Goal: Information Seeking & Learning: Learn about a topic

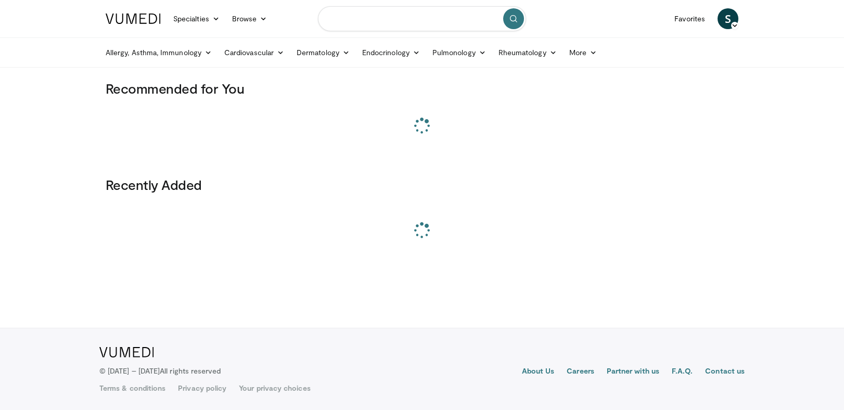
click at [356, 23] on input "Search topics, interventions" at bounding box center [422, 18] width 208 height 25
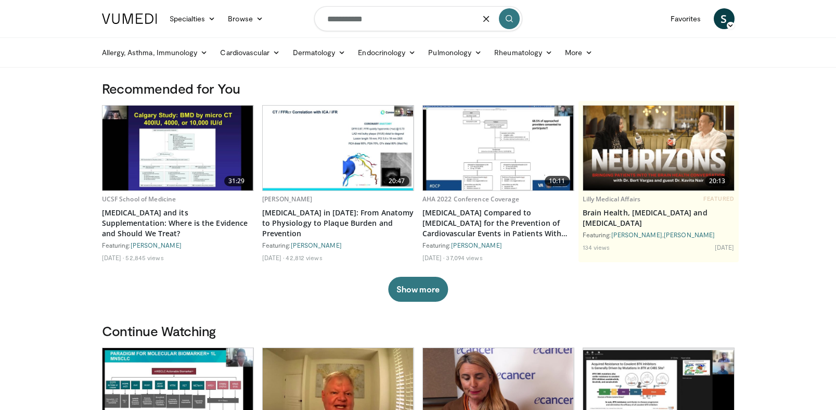
type input "**********"
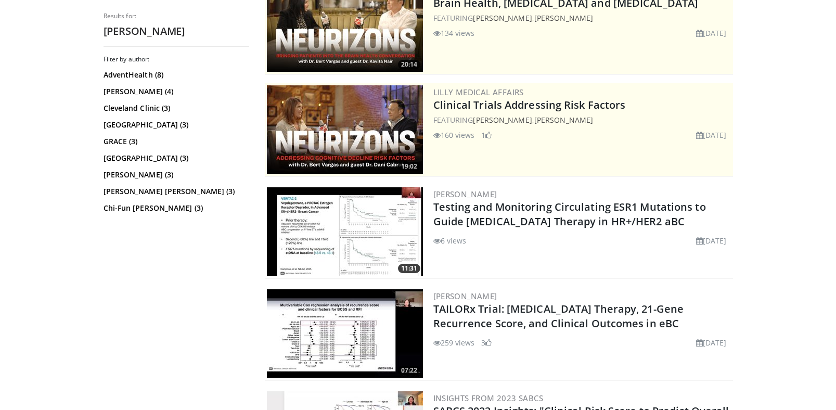
scroll to position [162, 0]
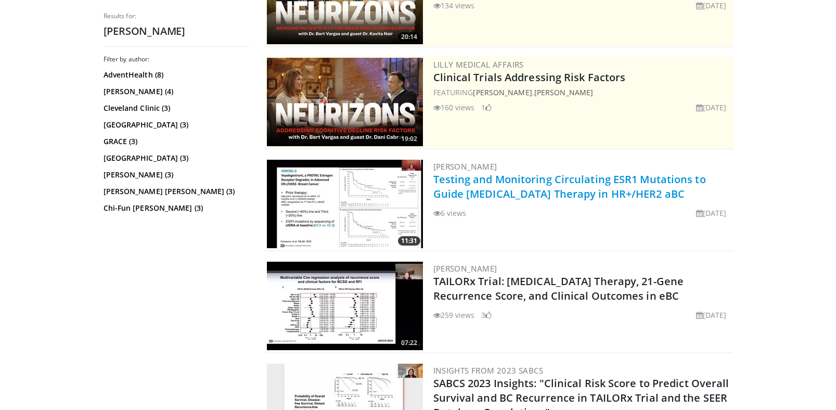
click at [557, 182] on link "Testing and Monitoring Circulating ESR1 Mutations to Guide Endocrine Therapy in…" at bounding box center [569, 186] width 273 height 29
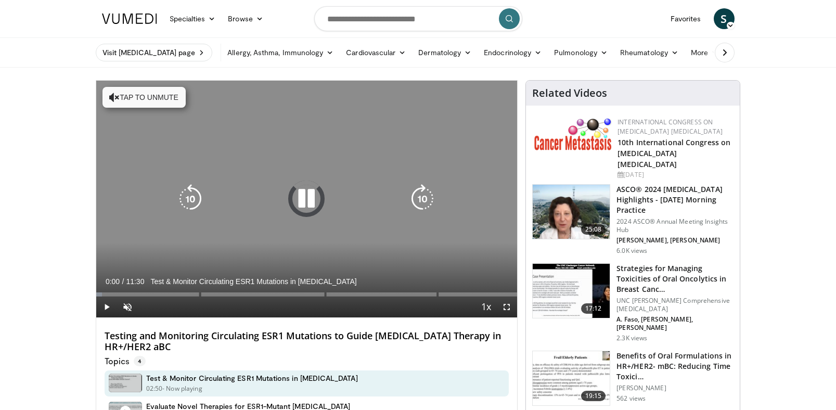
click at [308, 194] on icon "Video Player" at bounding box center [306, 198] width 29 height 29
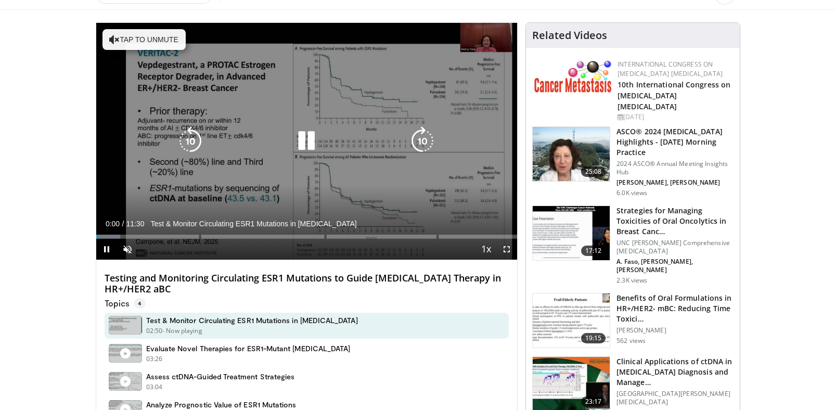
scroll to position [60, 0]
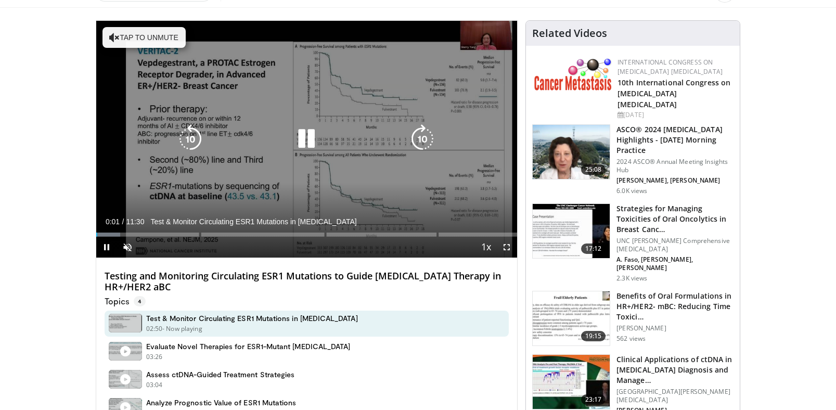
click at [308, 139] on icon "Video Player" at bounding box center [306, 138] width 29 height 29
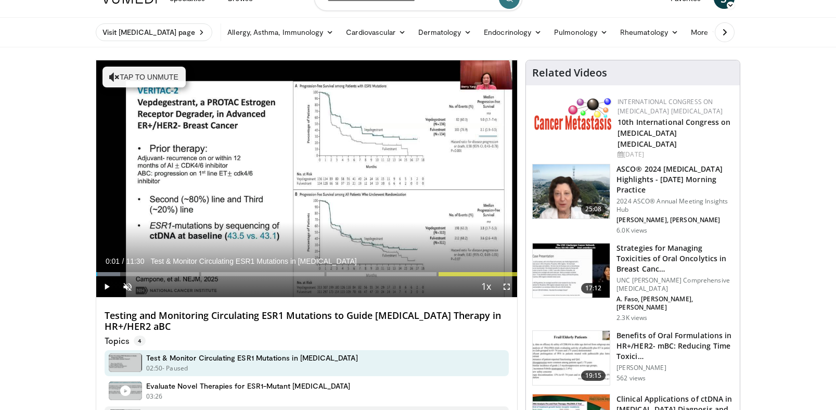
scroll to position [0, 0]
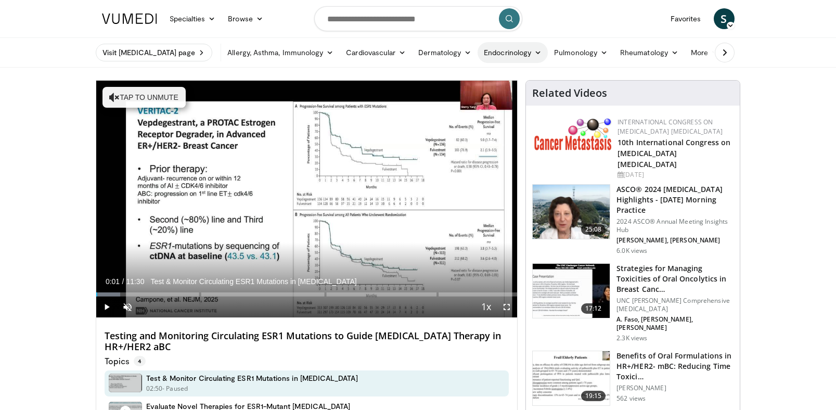
click at [522, 55] on link "Endocrinology" at bounding box center [513, 52] width 70 height 21
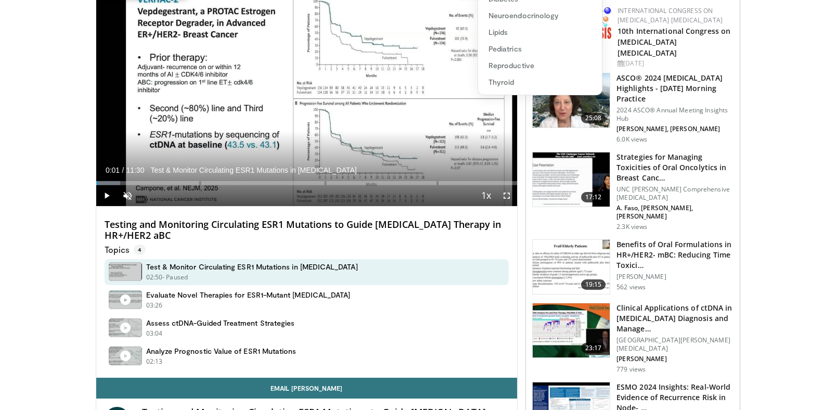
scroll to position [179, 0]
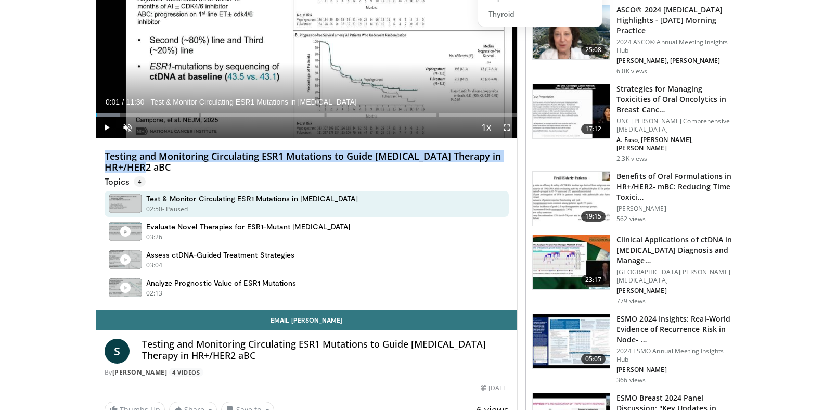
drag, startPoint x: 106, startPoint y: 155, endPoint x: 179, endPoint y: 167, distance: 74.4
click at [174, 165] on h4 "Testing and Monitoring Circulating ESR1 Mutations to Guide [MEDICAL_DATA] Thera…" at bounding box center [307, 162] width 405 height 22
copy h4 "Testing and Monitoring Circulating ESR1 Mutations to Guide [MEDICAL_DATA] Thera…"
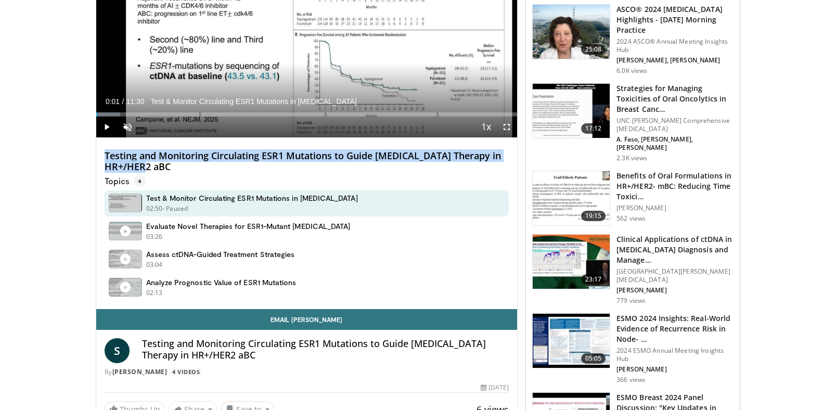
copy h4 "Testing and Monitoring Circulating ESR1 Mutations to Guide [MEDICAL_DATA] Thera…"
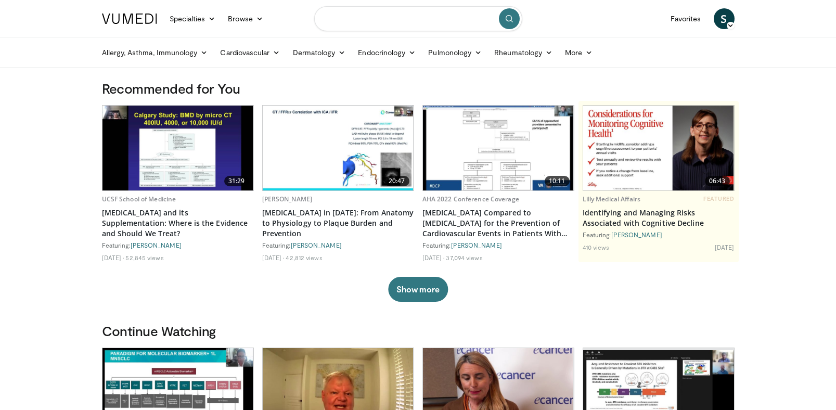
click at [356, 22] on input "Search topics, interventions" at bounding box center [418, 18] width 208 height 25
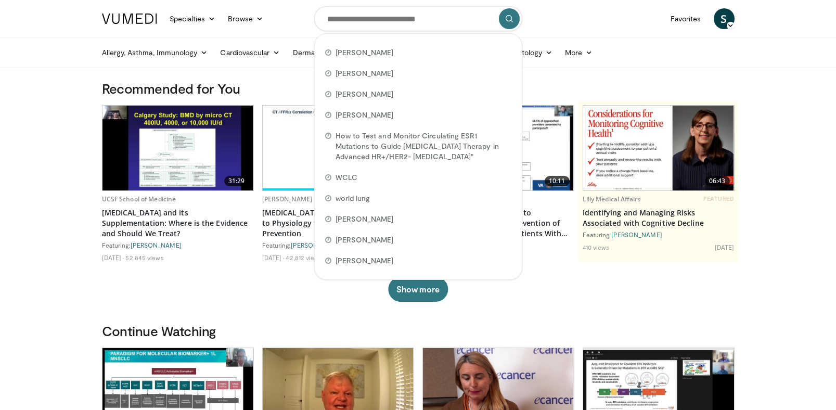
click at [734, 23] on icon at bounding box center [730, 25] width 7 height 7
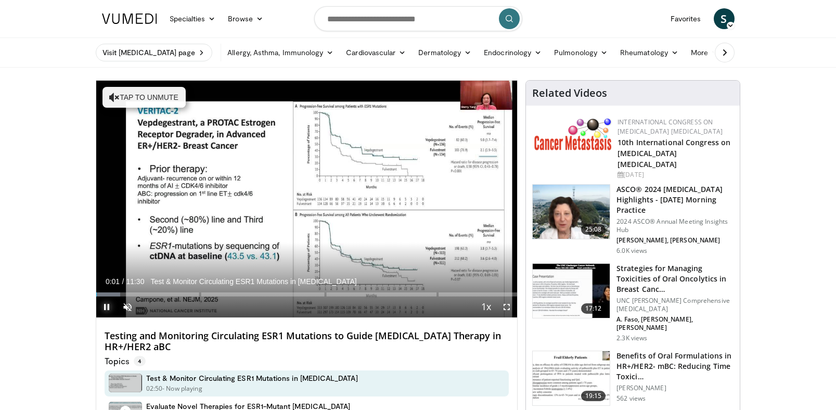
click at [102, 307] on span "Video Player" at bounding box center [106, 307] width 21 height 21
